Goal: Task Accomplishment & Management: Manage account settings

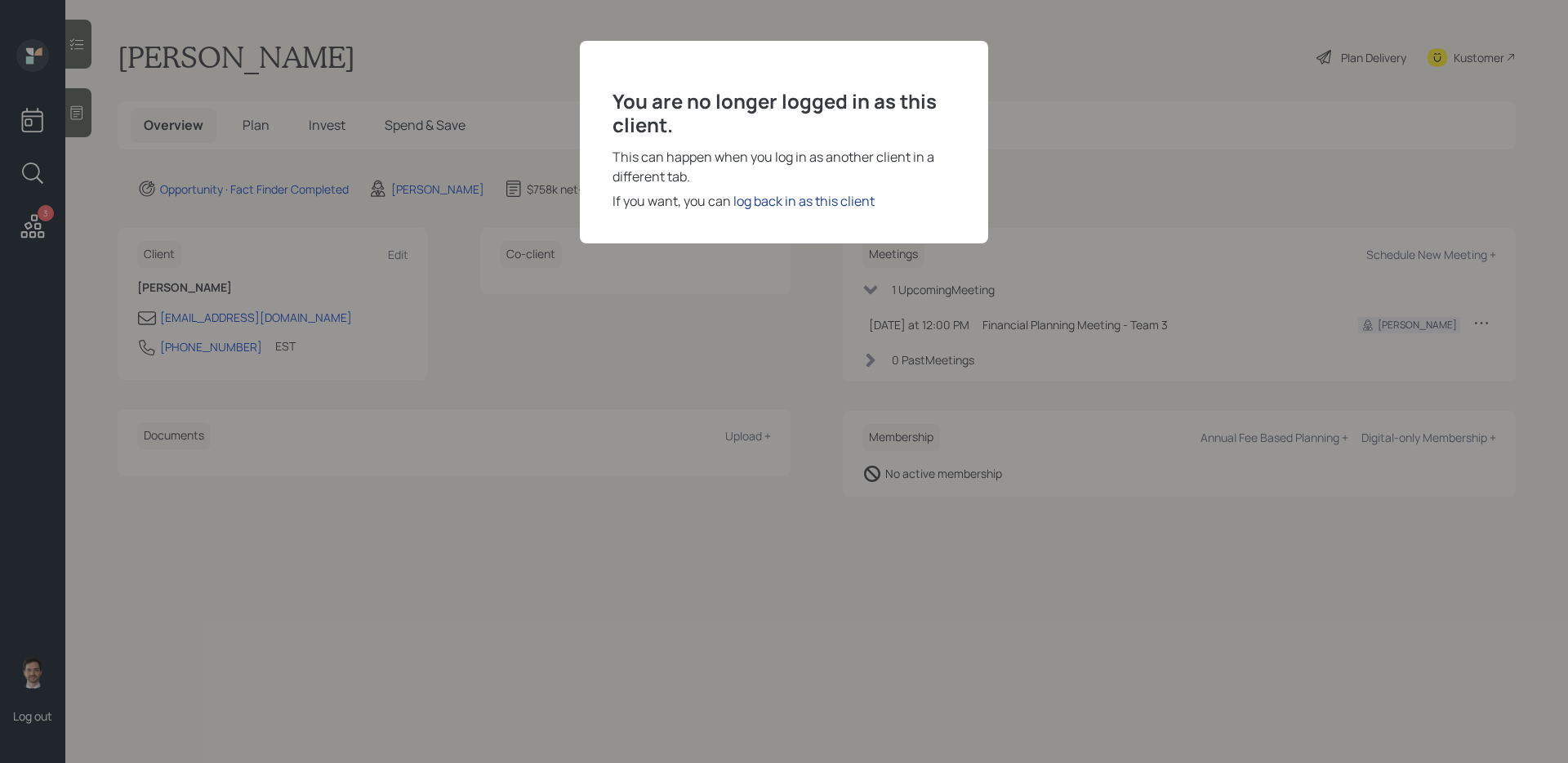
click at [792, 200] on div "log back in as this client" at bounding box center [804, 200] width 141 height 20
